Goal: Transaction & Acquisition: Book appointment/travel/reservation

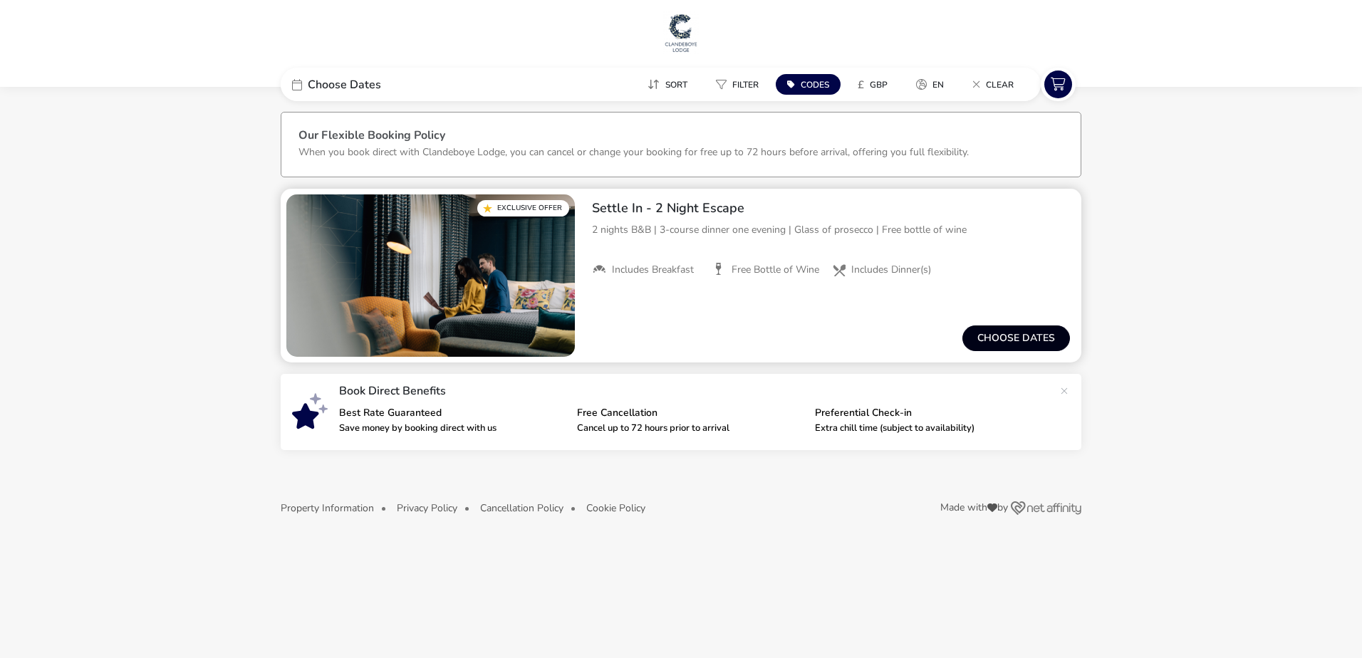
click at [983, 334] on button "Choose dates" at bounding box center [1016, 339] width 108 height 26
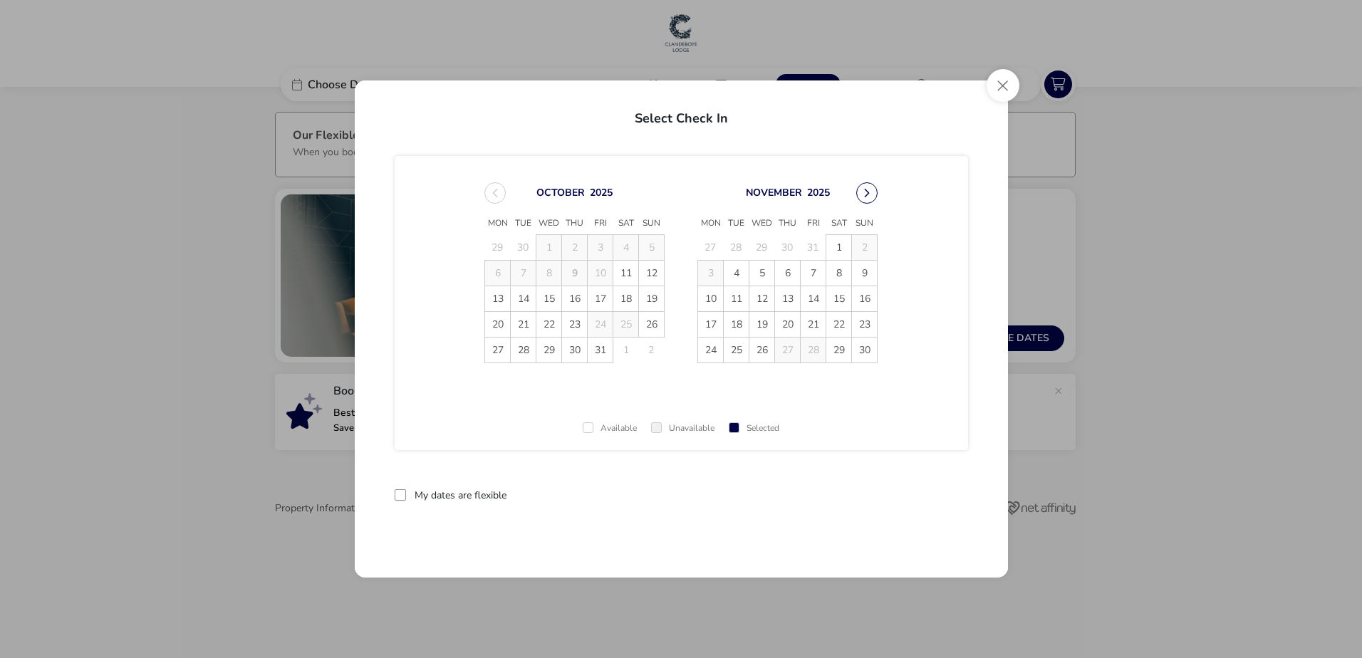
click at [867, 192] on button "Next Month" at bounding box center [866, 192] width 21 height 21
click at [814, 271] on span "12" at bounding box center [813, 273] width 25 height 25
click at [836, 271] on td "13" at bounding box center [839, 274] width 26 height 26
click at [839, 277] on td "13" at bounding box center [839, 274] width 26 height 26
click at [865, 276] on span "14" at bounding box center [864, 273] width 25 height 25
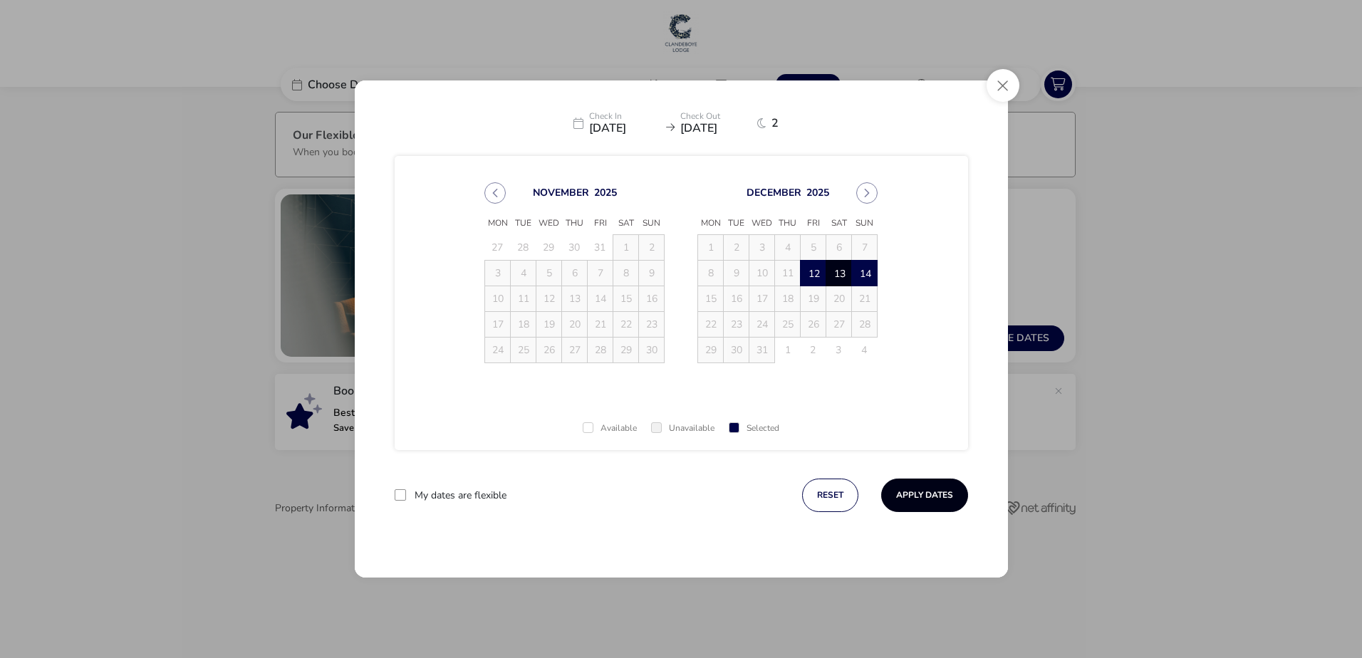
click at [925, 494] on button "Apply Dates" at bounding box center [924, 495] width 87 height 33
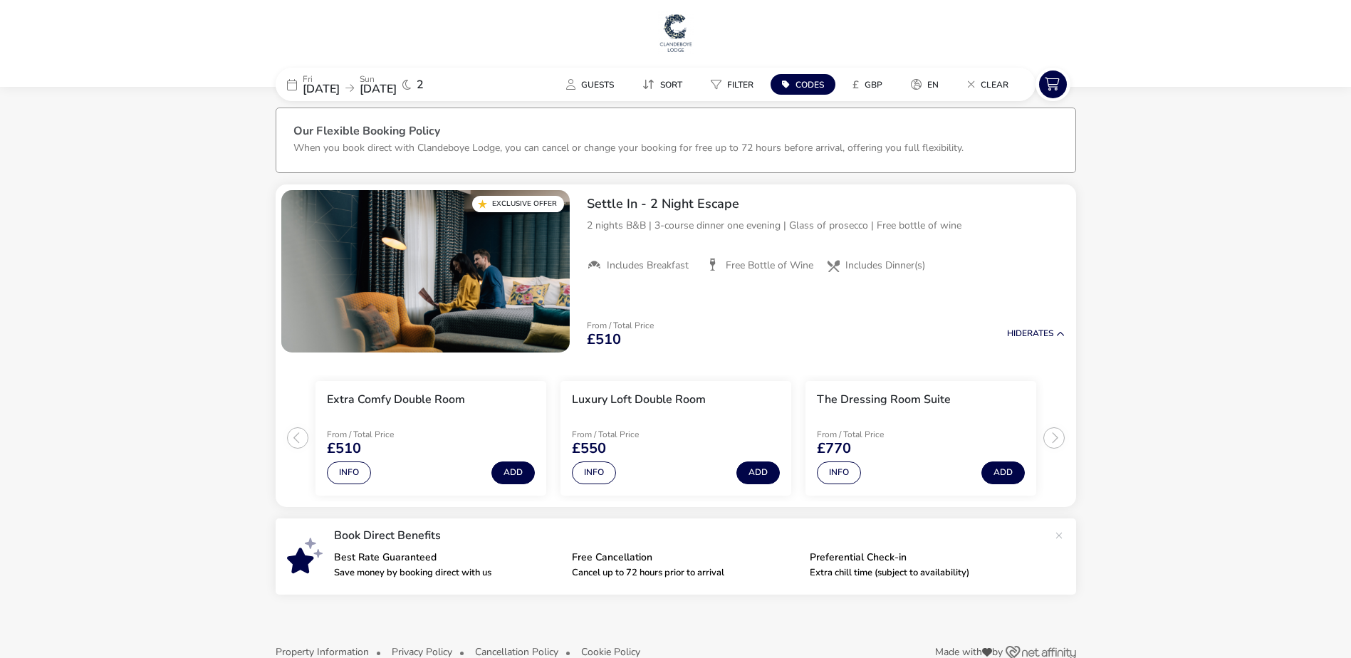
scroll to position [34, 0]
